Goal: Find specific page/section: Find specific page/section

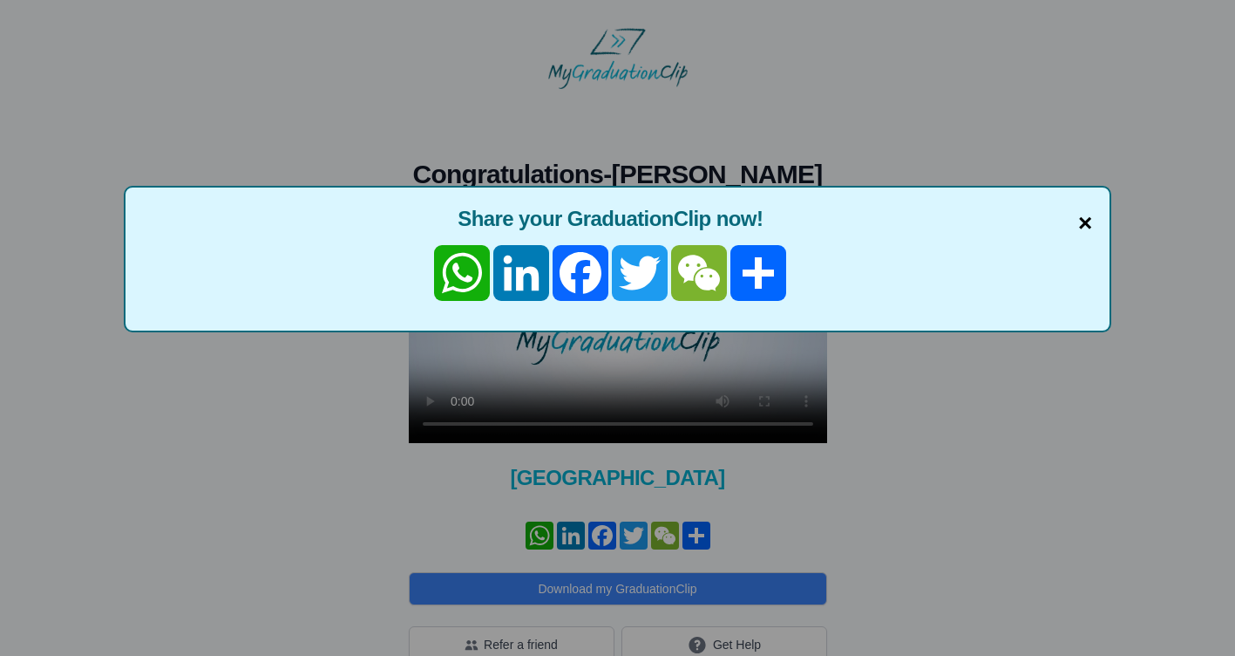
click at [1086, 221] on span "×" at bounding box center [1085, 223] width 14 height 37
